Goal: Navigation & Orientation: Find specific page/section

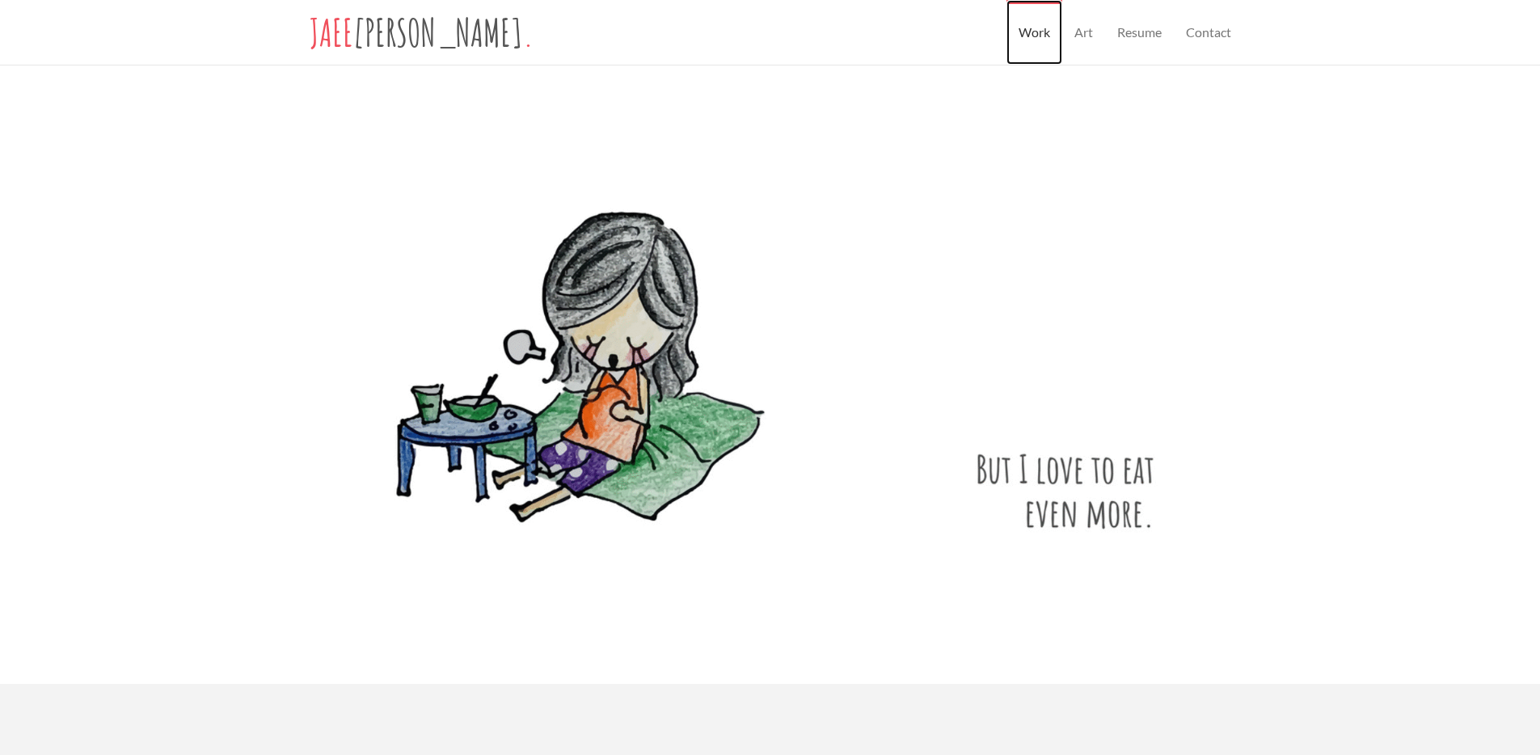
click at [1030, 34] on link "Work" at bounding box center [1034, 32] width 56 height 65
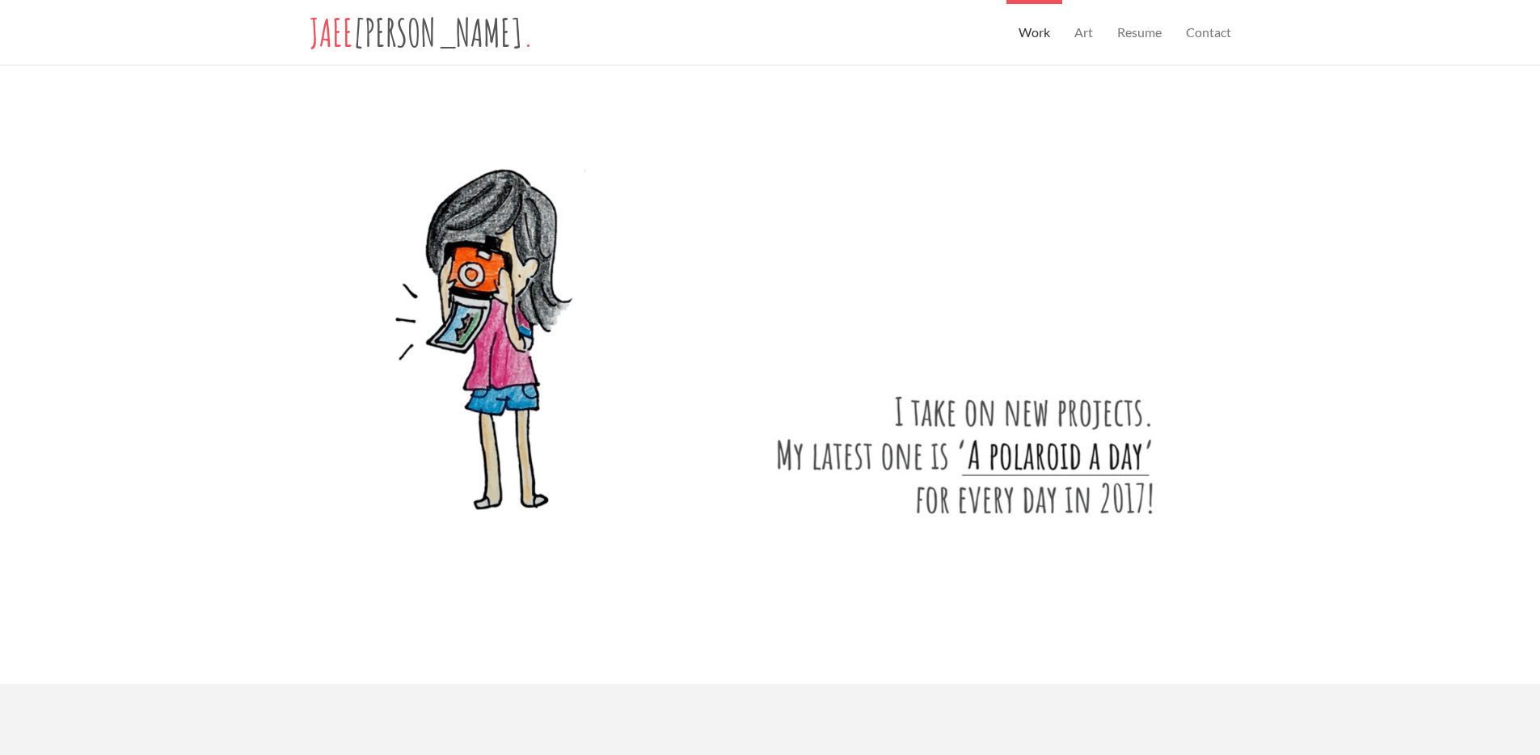
scroll to position [635, 0]
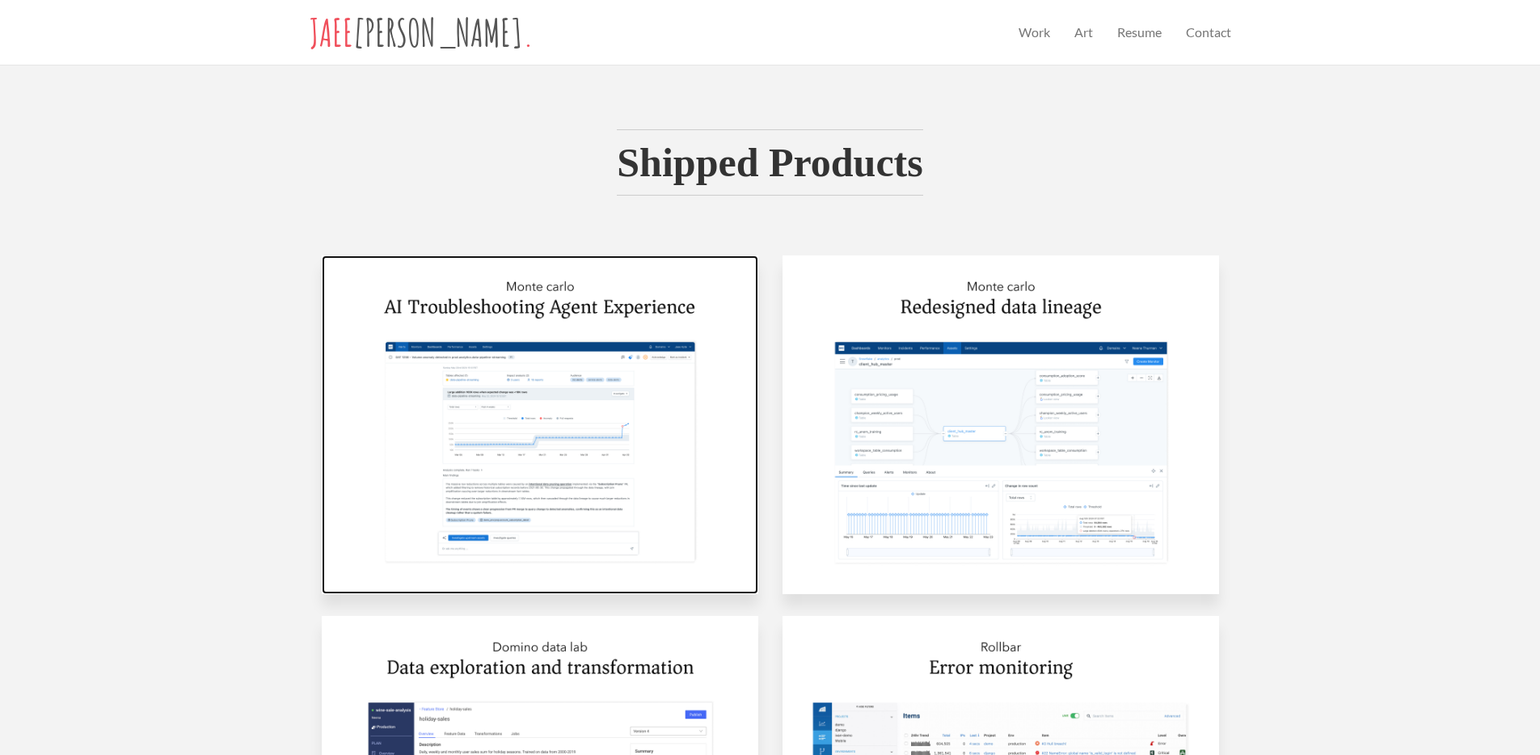
click at [634, 431] on img at bounding box center [540, 424] width 436 height 339
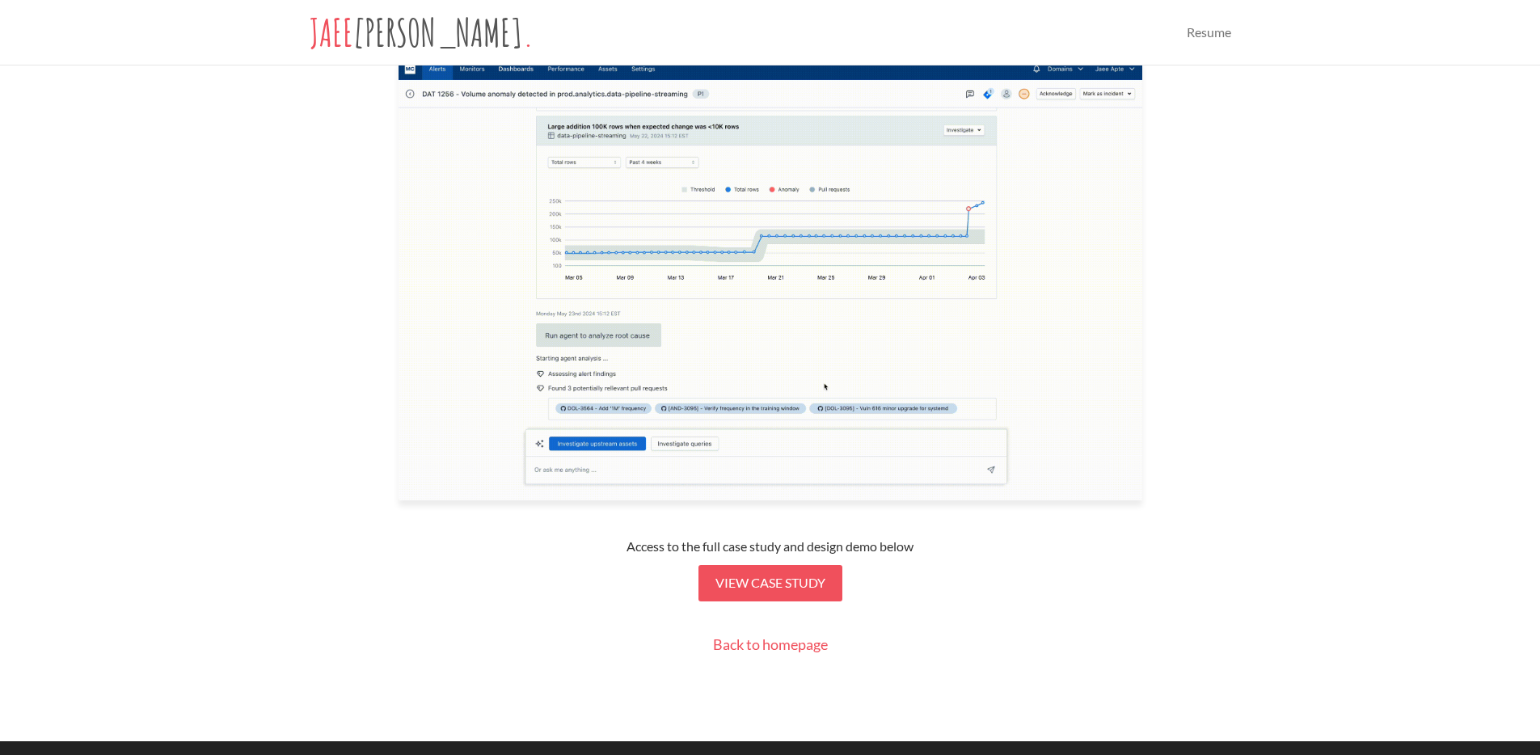
scroll to position [475, 0]
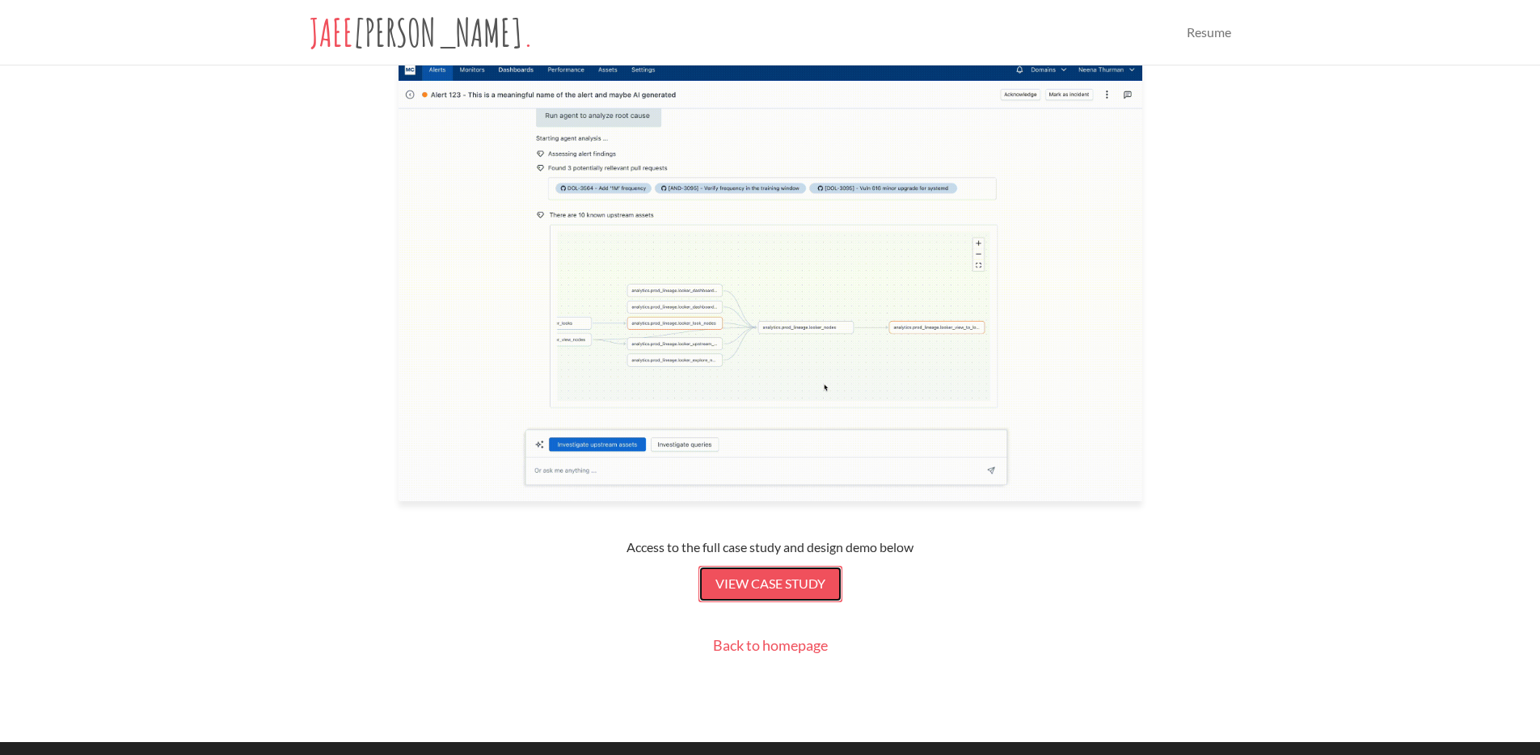
click at [762, 575] on span "View case study" at bounding box center [770, 582] width 110 height 15
